Goal: Transaction & Acquisition: Purchase product/service

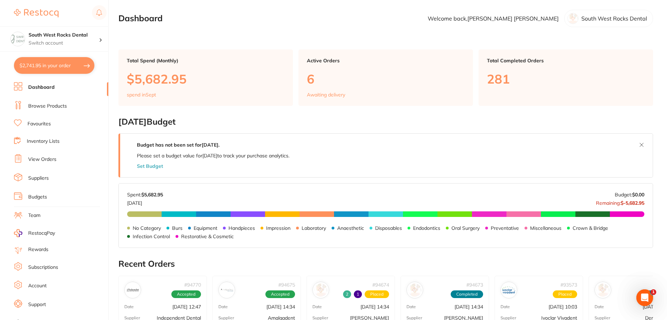
click at [44, 87] on link "Dashboard" at bounding box center [41, 87] width 26 height 7
click at [68, 60] on button "$2,741.95 in your order" at bounding box center [54, 65] width 80 height 17
checkbox input "true"
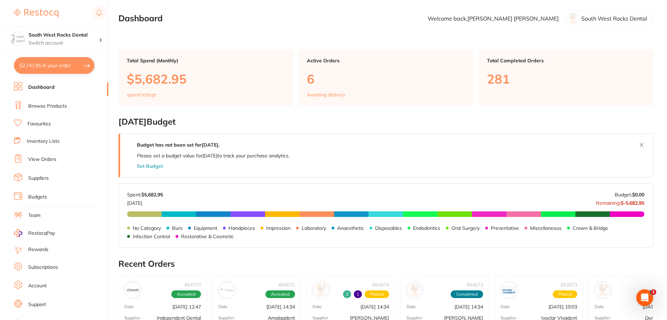
checkbox input "true"
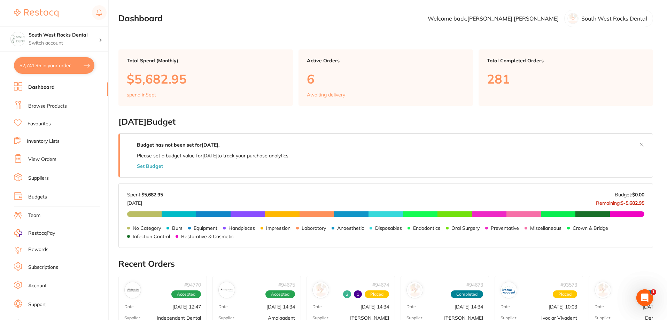
checkbox input "true"
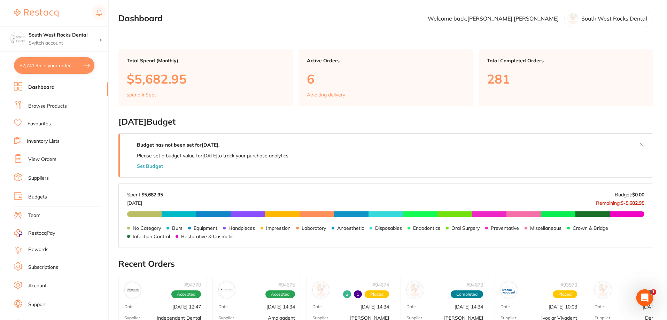
checkbox input "true"
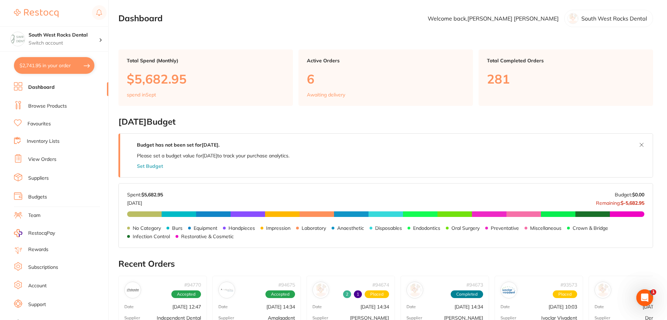
checkbox input "true"
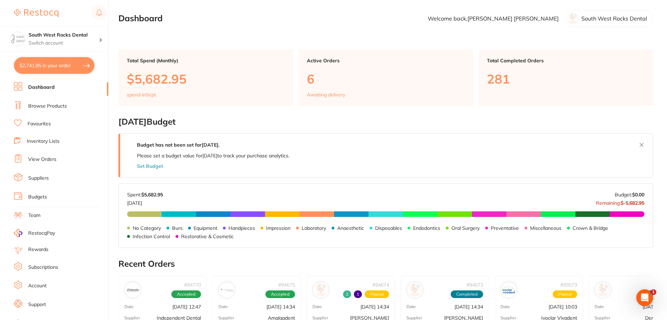
checkbox input "true"
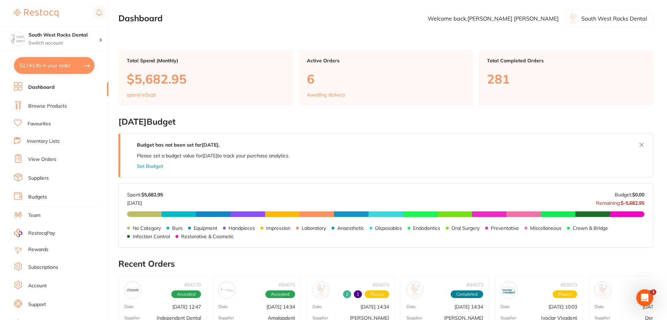
checkbox input "true"
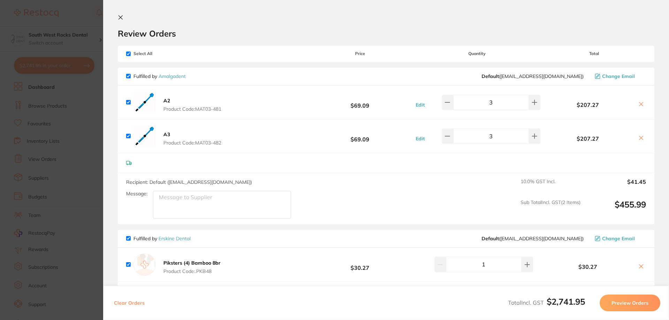
click at [119, 18] on icon at bounding box center [121, 18] width 6 height 6
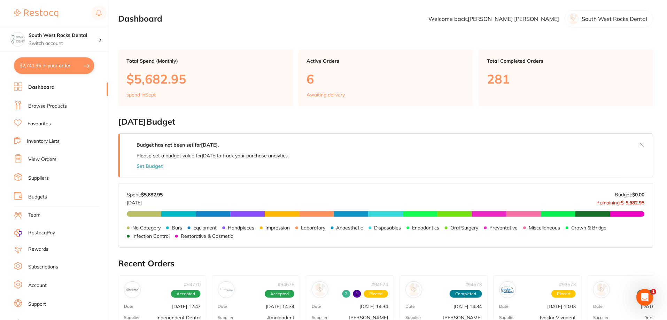
scroll to position [1, 0]
